Goal: Obtain resource: Obtain resource

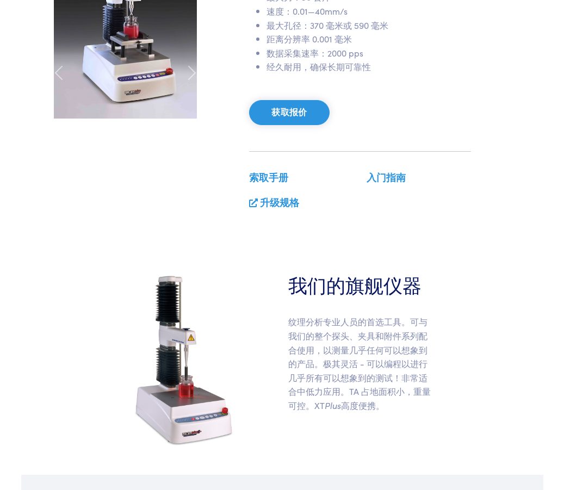
scroll to position [109, 0]
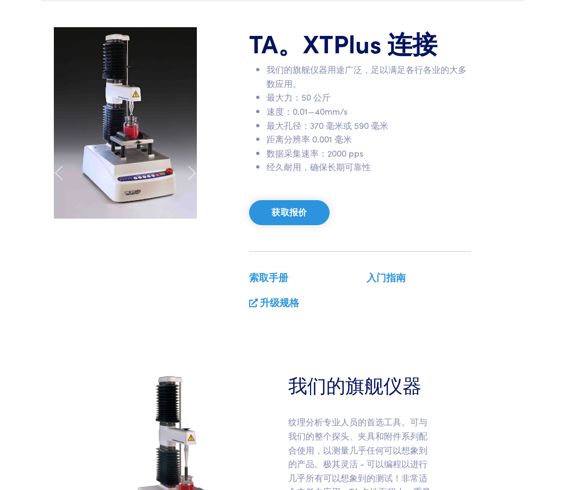
click at [261, 278] on link "索取手册" at bounding box center [268, 277] width 39 height 14
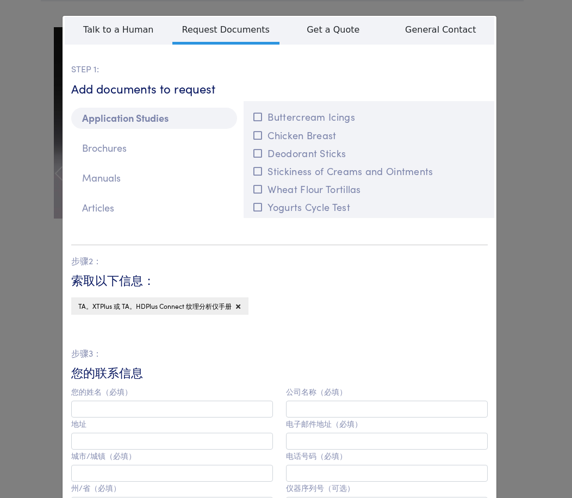
click at [518, 45] on div "**********" at bounding box center [286, 249] width 572 height 498
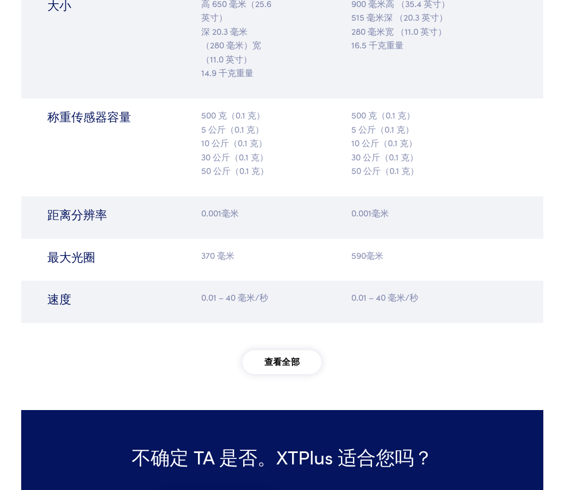
scroll to position [1489, 0]
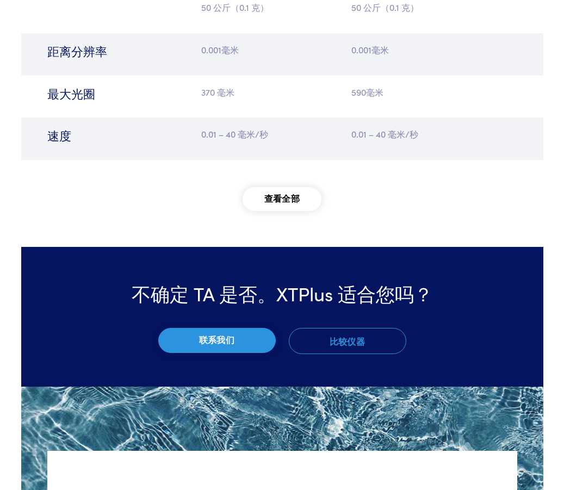
click at [276, 203] on button "查看全部" at bounding box center [281, 199] width 79 height 24
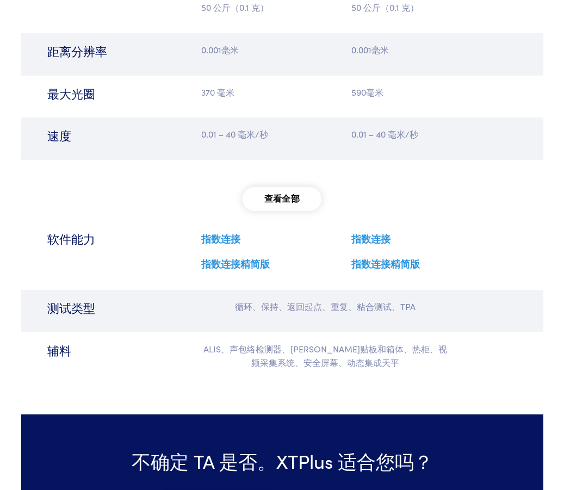
click at [226, 245] on link "指数连接" at bounding box center [220, 239] width 39 height 14
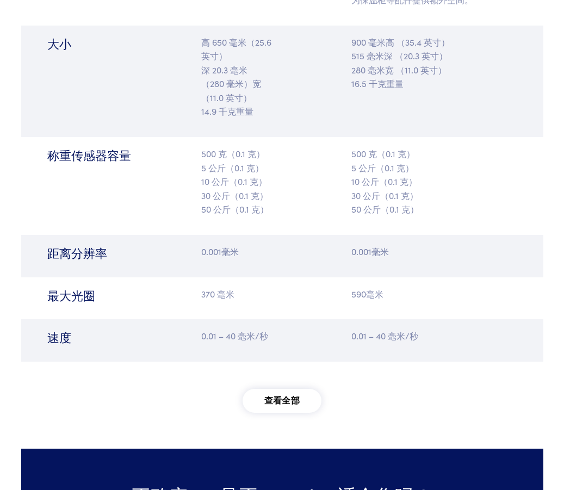
scroll to position [1304, 0]
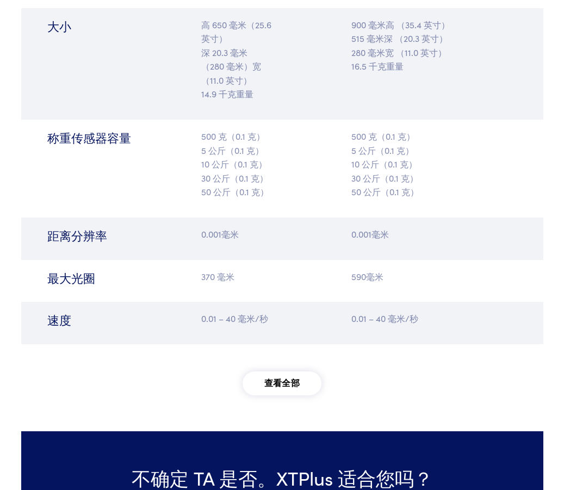
click at [286, 386] on button "查看全部" at bounding box center [281, 383] width 79 height 24
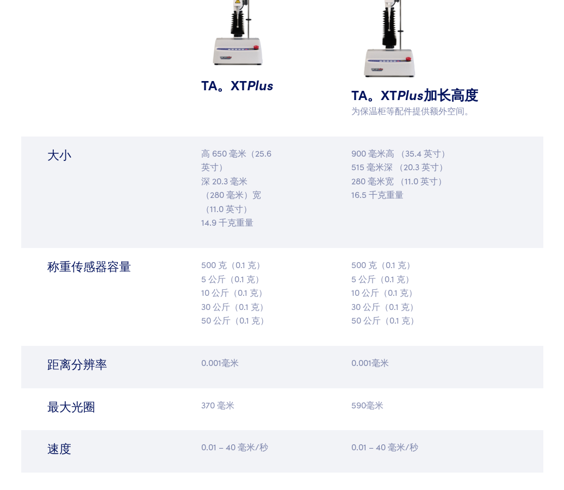
scroll to position [1196, 0]
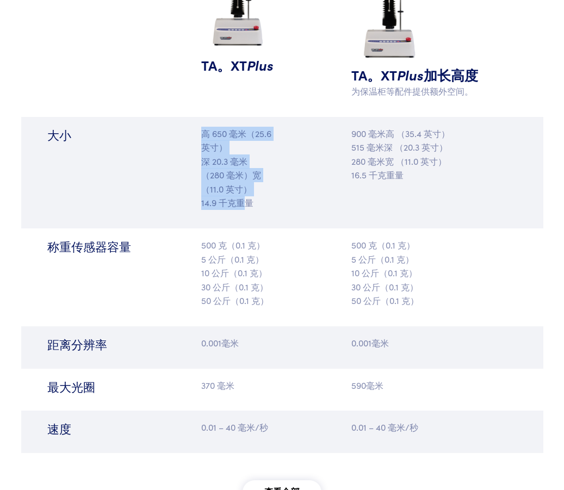
drag, startPoint x: 192, startPoint y: 129, endPoint x: 248, endPoint y: 205, distance: 94.9
click at [248, 205] on div "大小 高 650 毫米（25.6 英寸） 深 20.3 毫米 （280 毫米）宽（11.0 英寸） 14.9 千克重量 900 毫米高 （35.4 英寸） 5…" at bounding box center [282, 173] width 522 height 112
click at [292, 169] on div "大小 高 650 毫米（25.6 英寸） 深 20.3 毫米 （280 毫米）宽（11.0 英寸） 14.9 千克重量 900 毫米高 （35.4 英寸） 5…" at bounding box center [282, 173] width 522 height 112
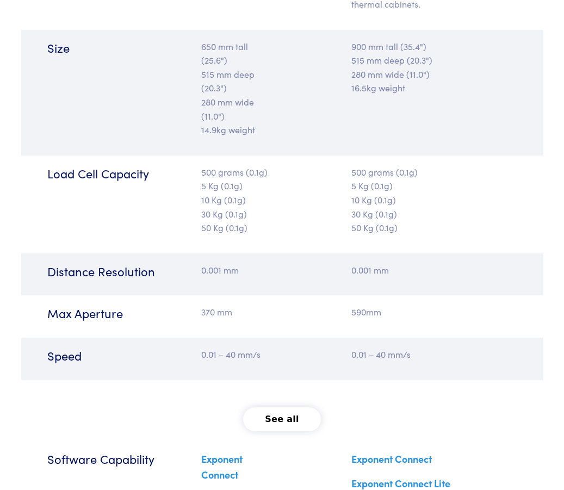
scroll to position [1398, 0]
